Goal: Browse casually: Explore the website without a specific task or goal

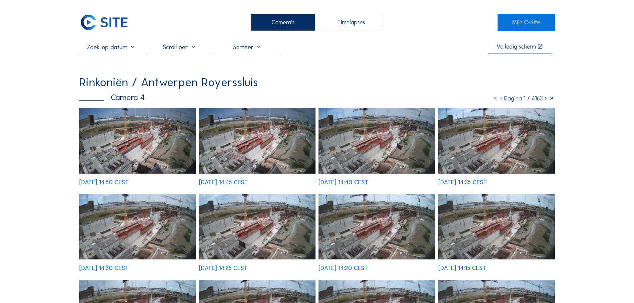
click at [140, 194] on img at bounding box center [137, 227] width 117 height 66
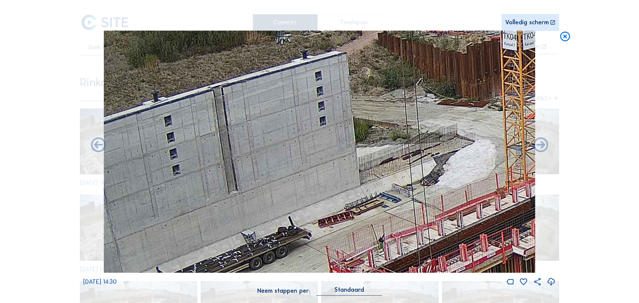
drag, startPoint x: 195, startPoint y: 113, endPoint x: 295, endPoint y: 88, distance: 102.9
click at [295, 88] on img at bounding box center [319, 152] width 431 height 243
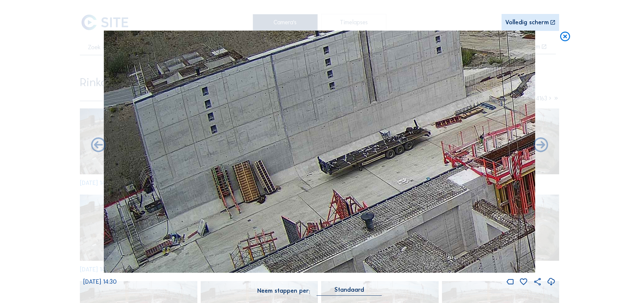
drag, startPoint x: 294, startPoint y: 149, endPoint x: 464, endPoint y: 88, distance: 181.1
click at [464, 88] on img at bounding box center [319, 152] width 431 height 243
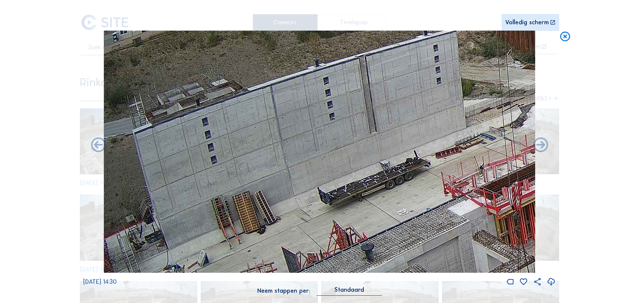
drag, startPoint x: 329, startPoint y: 141, endPoint x: 337, endPoint y: 150, distance: 11.8
click at [337, 150] on img at bounding box center [319, 152] width 431 height 243
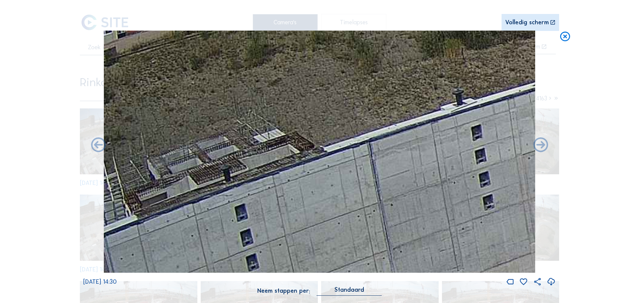
drag, startPoint x: 183, startPoint y: 106, endPoint x: 171, endPoint y: 171, distance: 66.6
click at [171, 171] on img at bounding box center [319, 152] width 431 height 243
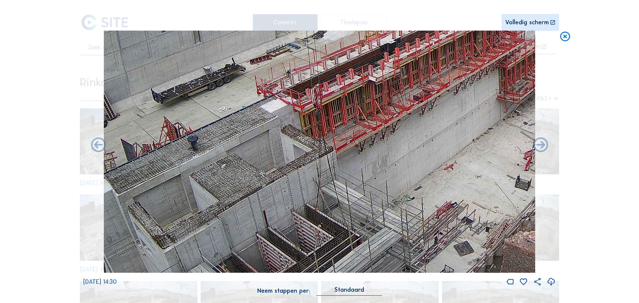
drag, startPoint x: 341, startPoint y: 180, endPoint x: 211, endPoint y: 26, distance: 202.0
click at [211, 26] on div "Scroll om door de tijd te reizen | Druk op de 'Alt'-[PERSON_NAME] + scroll om t…" at bounding box center [319, 151] width 473 height 303
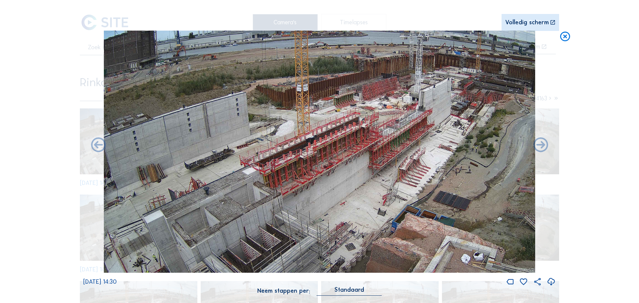
drag, startPoint x: 346, startPoint y: 162, endPoint x: 322, endPoint y: 182, distance: 31.0
click at [322, 182] on img at bounding box center [319, 152] width 431 height 243
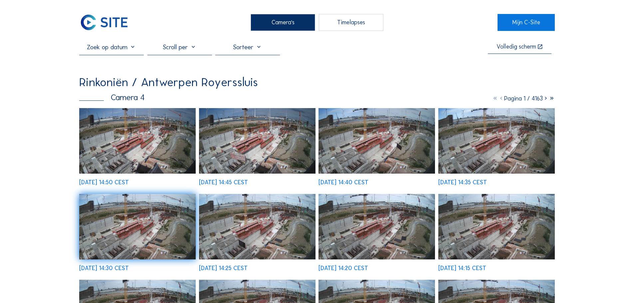
click at [286, 16] on div "Camera's" at bounding box center [283, 22] width 65 height 17
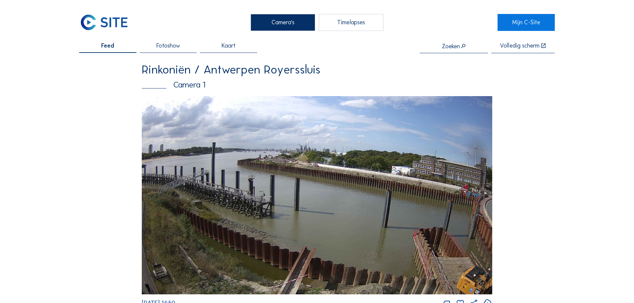
click at [374, 200] on img at bounding box center [317, 195] width 351 height 198
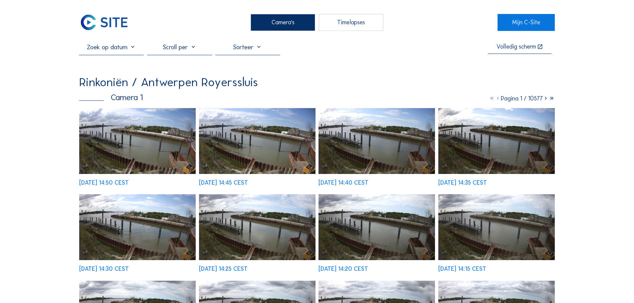
click at [131, 146] on img at bounding box center [137, 141] width 117 height 66
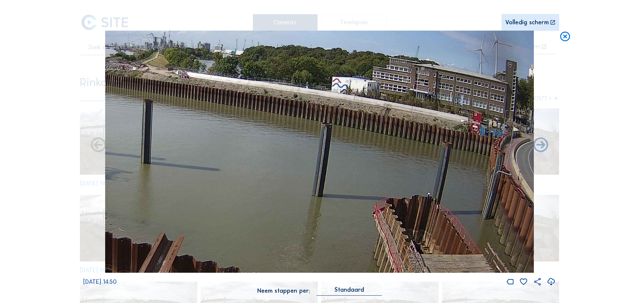
drag, startPoint x: 391, startPoint y: 149, endPoint x: 215, endPoint y: 131, distance: 176.7
click at [215, 131] on img at bounding box center [319, 152] width 429 height 243
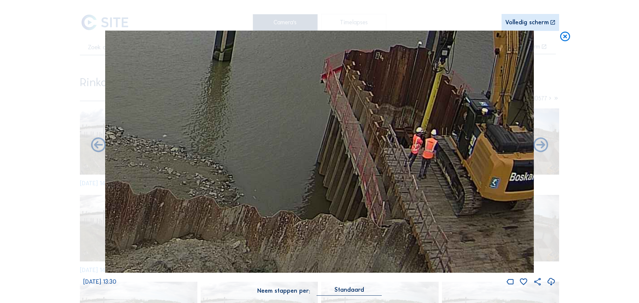
drag, startPoint x: 456, startPoint y: 241, endPoint x: 448, endPoint y: 139, distance: 102.5
click at [448, 139] on img at bounding box center [319, 152] width 429 height 243
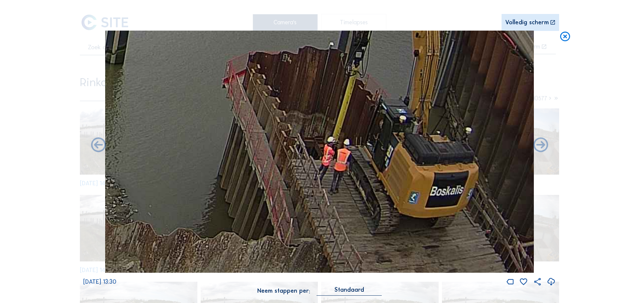
drag, startPoint x: 412, startPoint y: 152, endPoint x: 358, endPoint y: 162, distance: 54.7
click at [358, 162] on img at bounding box center [319, 152] width 429 height 243
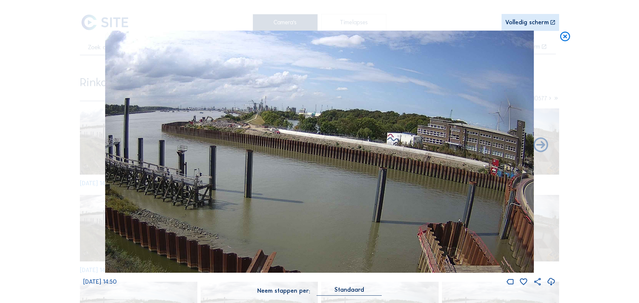
drag, startPoint x: 280, startPoint y: 75, endPoint x: 274, endPoint y: 141, distance: 66.9
click at [274, 141] on img at bounding box center [319, 152] width 429 height 243
click at [331, 167] on img at bounding box center [319, 152] width 429 height 243
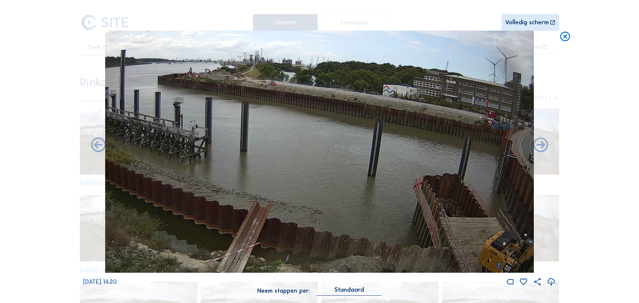
drag, startPoint x: 332, startPoint y: 167, endPoint x: 260, endPoint y: 117, distance: 88.0
click at [260, 117] on img at bounding box center [319, 152] width 429 height 243
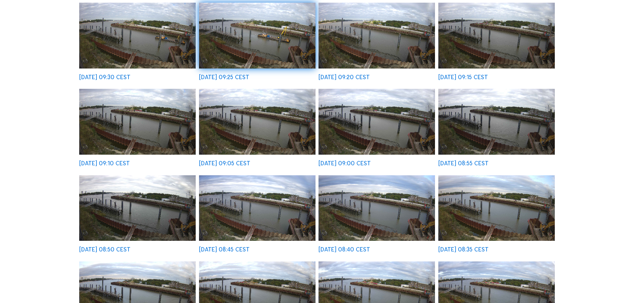
scroll to position [200, 0]
